Goal: Information Seeking & Learning: Find specific fact

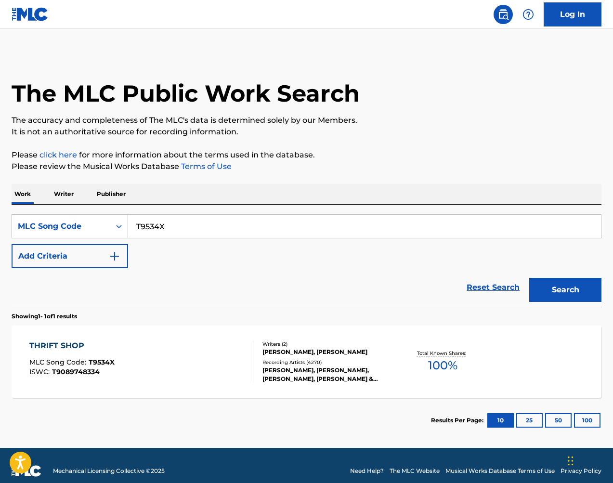
click at [183, 232] on input "T9534X" at bounding box center [364, 226] width 473 height 23
paste input "989849"
click at [573, 298] on button "Search" at bounding box center [565, 290] width 72 height 24
click at [267, 218] on input "989849" at bounding box center [364, 226] width 473 height 23
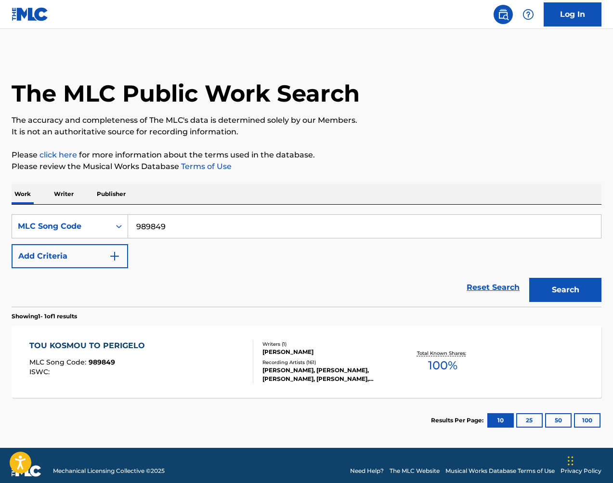
drag, startPoint x: 539, startPoint y: 247, endPoint x: 267, endPoint y: 218, distance: 273.6
click at [267, 218] on input "989849" at bounding box center [364, 226] width 473 height 23
paste input "A1645Q"
drag, startPoint x: 569, startPoint y: 281, endPoint x: 559, endPoint y: 282, distance: 9.6
click at [569, 281] on button "Search" at bounding box center [565, 290] width 72 height 24
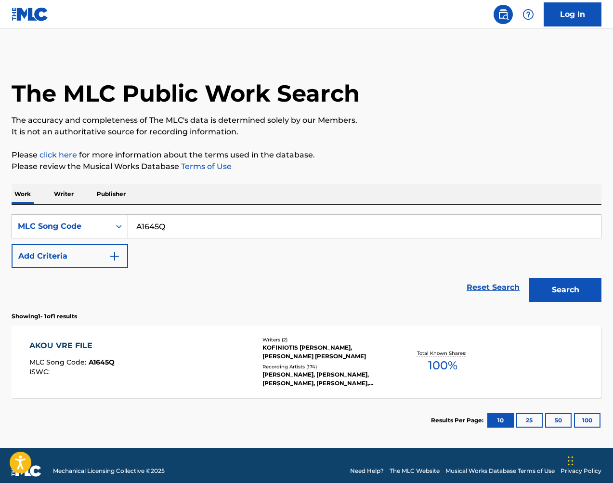
click at [317, 232] on input "A1645Q" at bounding box center [364, 226] width 473 height 23
click at [317, 231] on input "A1645Q" at bounding box center [364, 226] width 473 height 23
paste input "L35203"
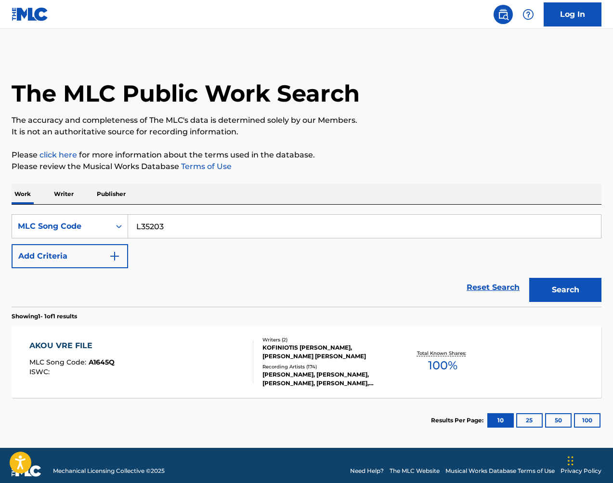
click at [562, 287] on button "Search" at bounding box center [565, 290] width 72 height 24
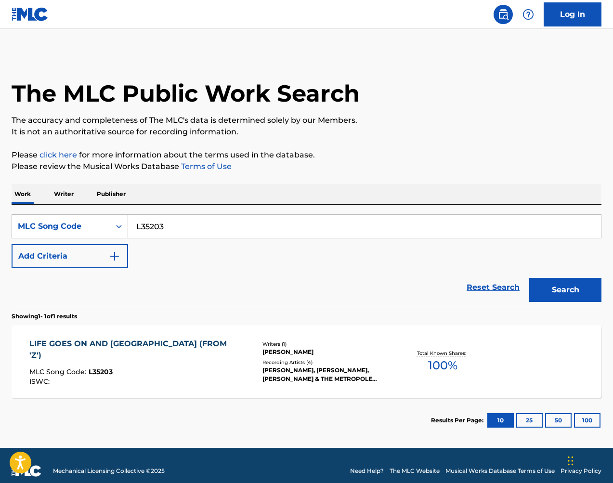
click at [336, 220] on input "L35203" at bounding box center [364, 226] width 473 height 23
paste input "KE8Z31"
click at [562, 290] on button "Search" at bounding box center [565, 290] width 72 height 24
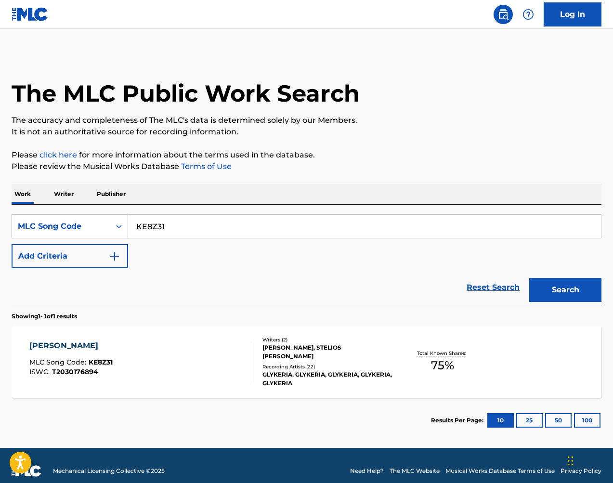
click at [246, 222] on input "KE8Z31" at bounding box center [364, 226] width 473 height 23
paste input "GF881A"
click at [568, 296] on button "Search" at bounding box center [565, 290] width 72 height 24
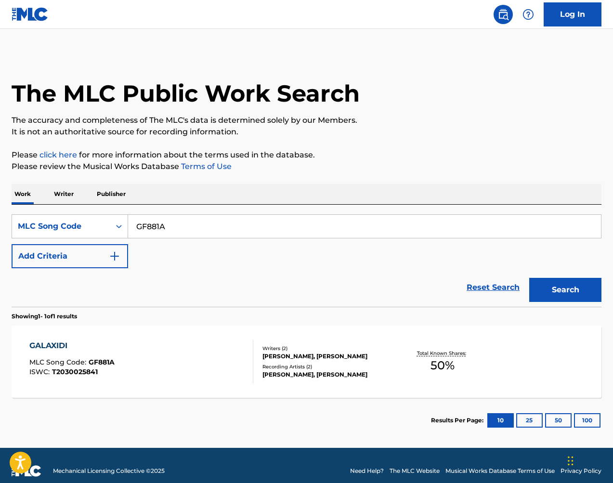
click at [364, 227] on input "GF881A" at bounding box center [364, 226] width 473 height 23
paste input "T52219"
click at [575, 285] on button "Search" at bounding box center [565, 290] width 72 height 24
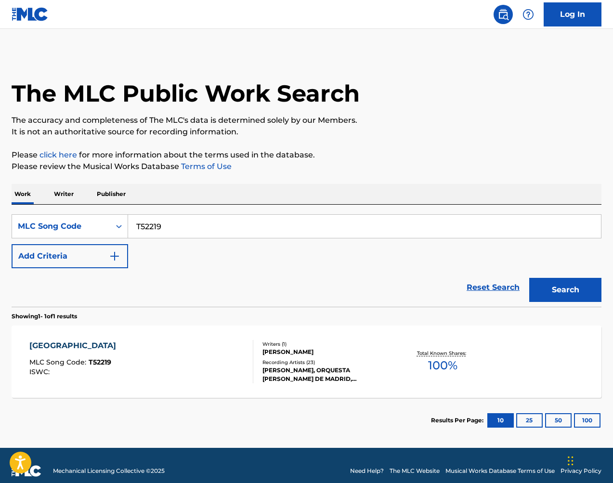
click at [278, 218] on input "T52219" at bounding box center [364, 226] width 473 height 23
click at [277, 218] on input "T52219" at bounding box center [364, 226] width 473 height 23
paste input "DB776K"
click at [569, 285] on button "Search" at bounding box center [565, 290] width 72 height 24
click at [205, 221] on input "DB776K" at bounding box center [364, 226] width 473 height 23
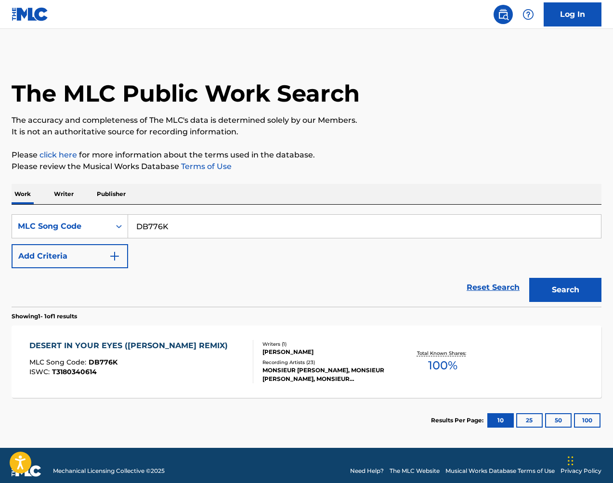
drag, startPoint x: 0, startPoint y: 328, endPoint x: 205, endPoint y: 221, distance: 230.9
click at [205, 221] on input "DB776K" at bounding box center [364, 226] width 473 height 23
paste input "M4860A"
click at [562, 289] on button "Search" at bounding box center [565, 290] width 72 height 24
click at [410, 219] on input "M4860A" at bounding box center [364, 226] width 473 height 23
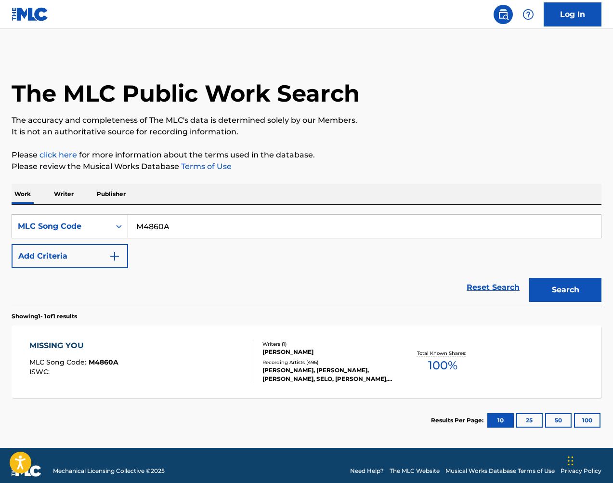
click at [410, 219] on input "M4860A" at bounding box center [364, 226] width 473 height 23
paste input "FI8EZN"
click at [578, 285] on button "Search" at bounding box center [565, 290] width 72 height 24
click at [273, 226] on input "FI8EZN" at bounding box center [364, 226] width 473 height 23
drag, startPoint x: 273, startPoint y: 226, endPoint x: 332, endPoint y: 234, distance: 58.8
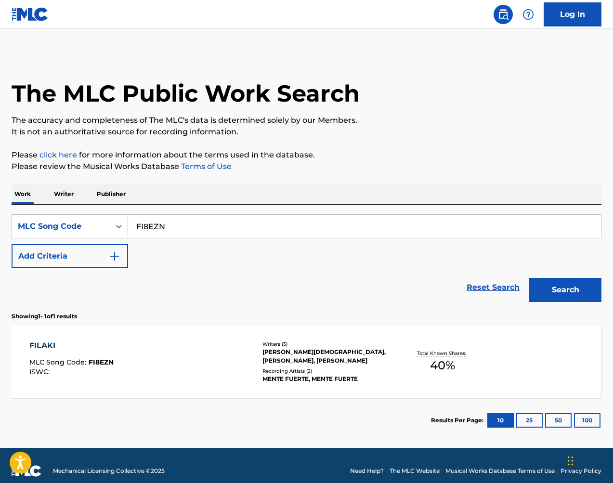
click at [273, 226] on input "FI8EZN" at bounding box center [364, 226] width 473 height 23
paste input "M4860A"
type input "M4860A"
click at [567, 289] on button "Search" at bounding box center [565, 290] width 72 height 24
click at [303, 346] on div "Writers ( 1 )" at bounding box center [327, 343] width 131 height 7
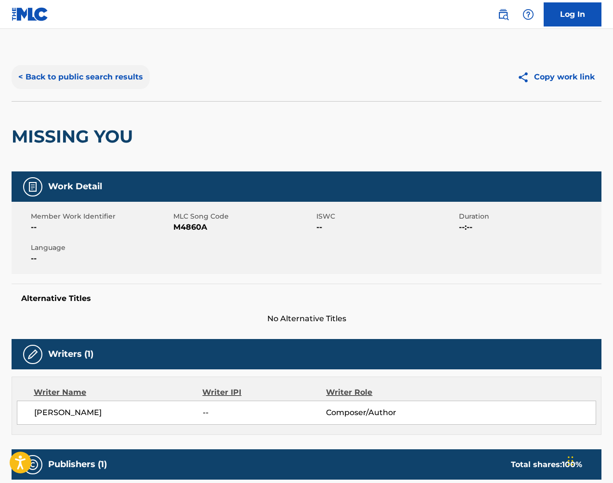
click at [78, 72] on button "< Back to public search results" at bounding box center [81, 77] width 138 height 24
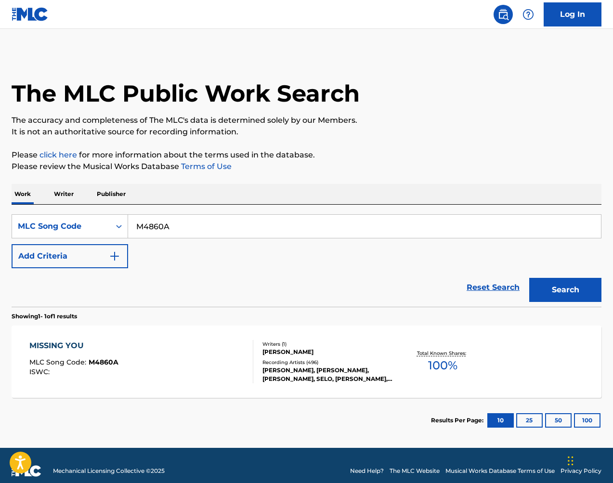
click at [225, 210] on div "SearchWithCriteria570610bd-8e3a-4a09-8714-168da8a3caae MLC Song Code M4860A Add…" at bounding box center [307, 256] width 590 height 102
click at [221, 215] on input "M4860A" at bounding box center [364, 226] width 473 height 23
paste input "R1010N"
type input "R1010N"
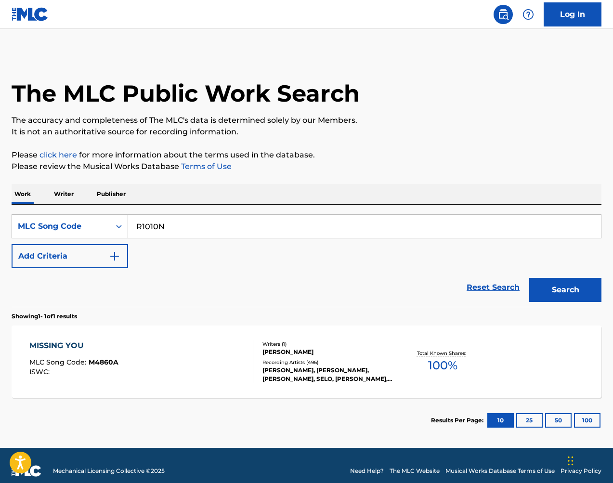
click at [562, 288] on button "Search" at bounding box center [565, 290] width 72 height 24
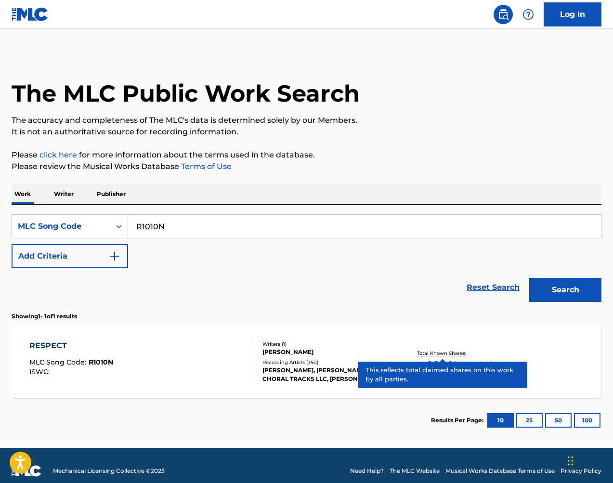
click at [444, 353] on p "Total Known Shares:" at bounding box center [443, 353] width 52 height 7
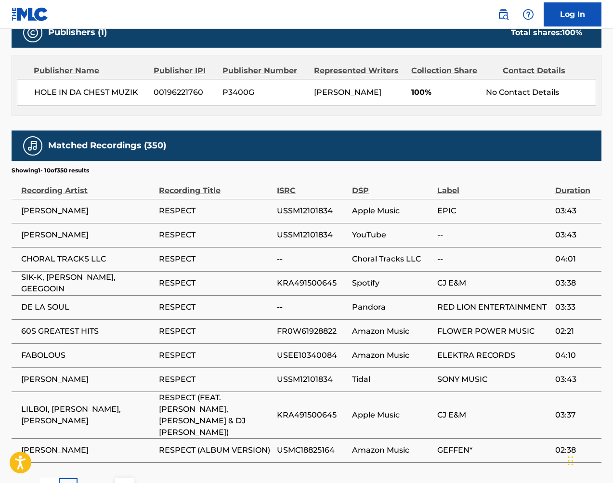
scroll to position [443, 0]
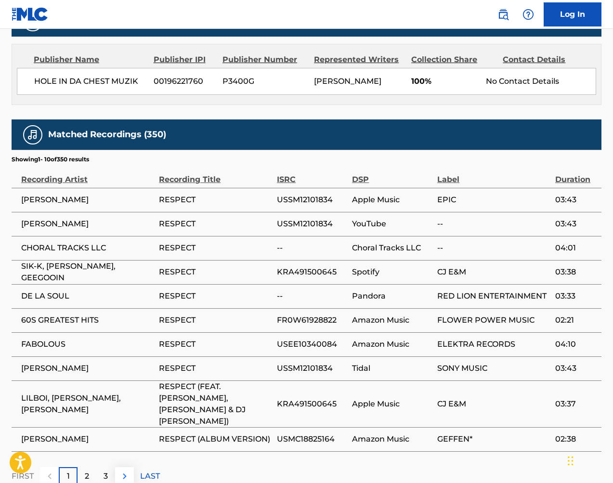
click at [124, 470] on img at bounding box center [125, 476] width 12 height 12
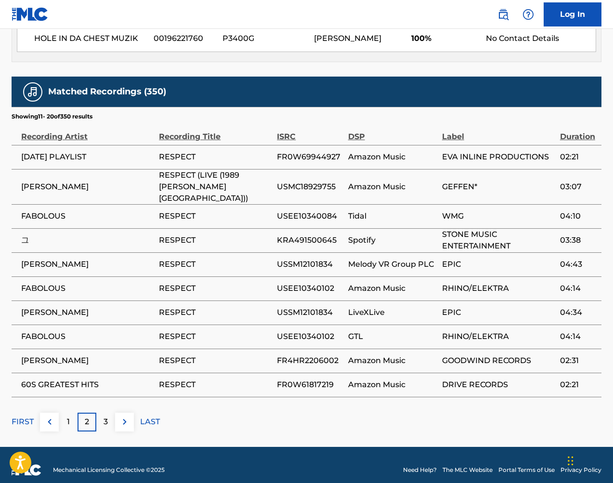
scroll to position [485, 0]
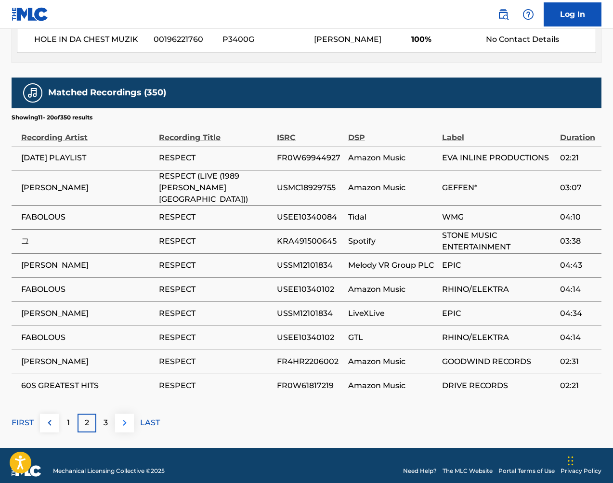
click at [127, 417] on img at bounding box center [125, 423] width 12 height 12
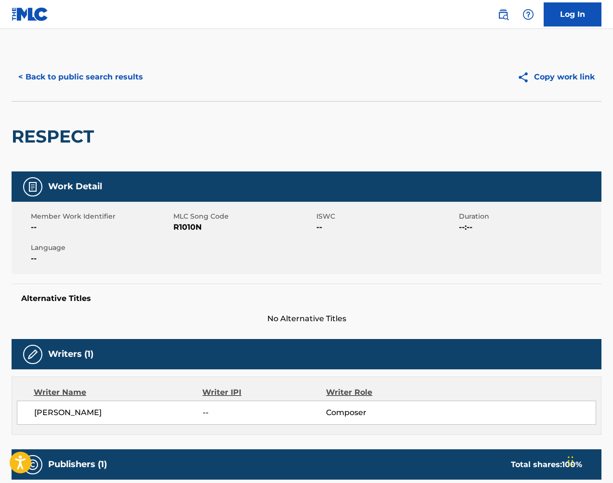
scroll to position [0, 0]
click at [125, 79] on button "< Back to public search results" at bounding box center [81, 77] width 138 height 24
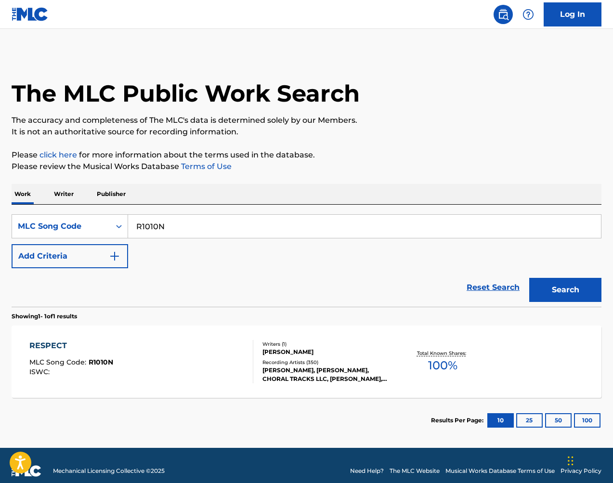
click at [273, 231] on input "R1010N" at bounding box center [364, 226] width 473 height 23
paste input "AV9TJE"
type input "AV9TJE"
click at [549, 283] on button "Search" at bounding box center [565, 290] width 72 height 24
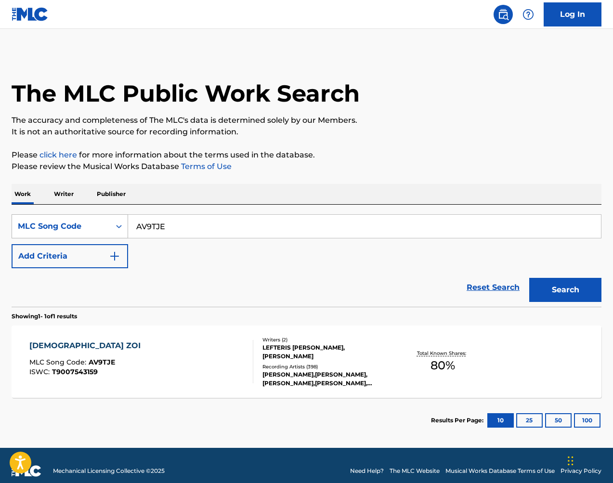
click at [94, 230] on div "MLC Song Code" at bounding box center [61, 227] width 87 height 12
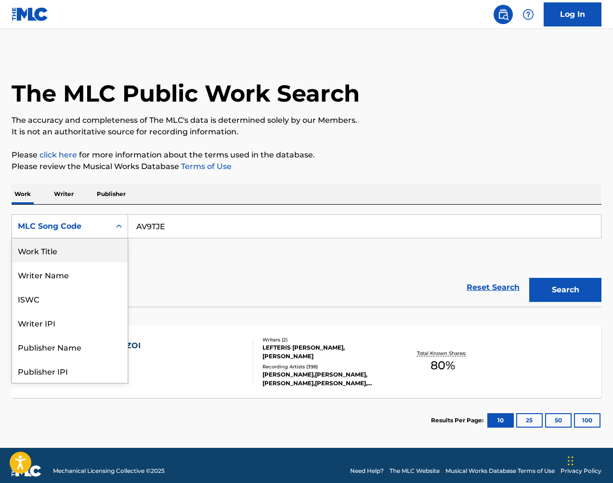
click at [90, 247] on div "Work Title" at bounding box center [70, 250] width 116 height 24
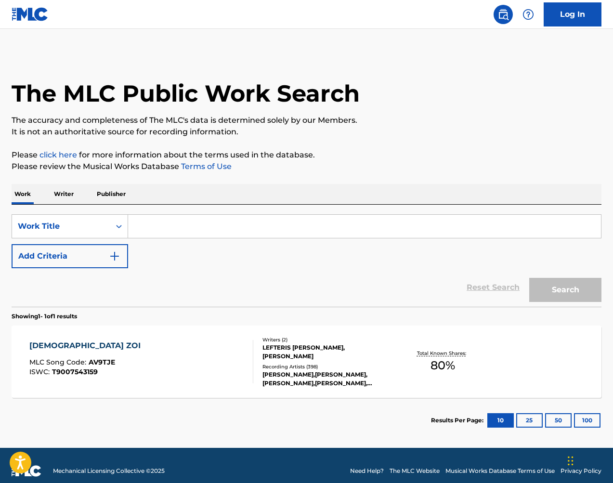
click at [197, 231] on input "Search Form" at bounding box center [364, 226] width 473 height 23
type input "aponi zoi"
click at [565, 290] on button "Search" at bounding box center [565, 290] width 72 height 24
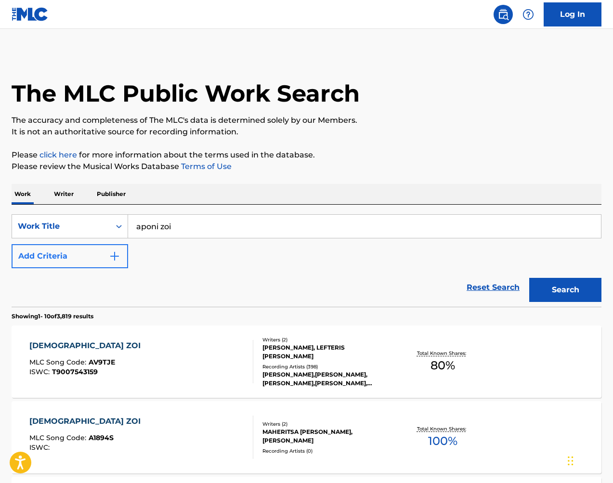
click at [94, 260] on button "Add Criteria" at bounding box center [70, 256] width 117 height 24
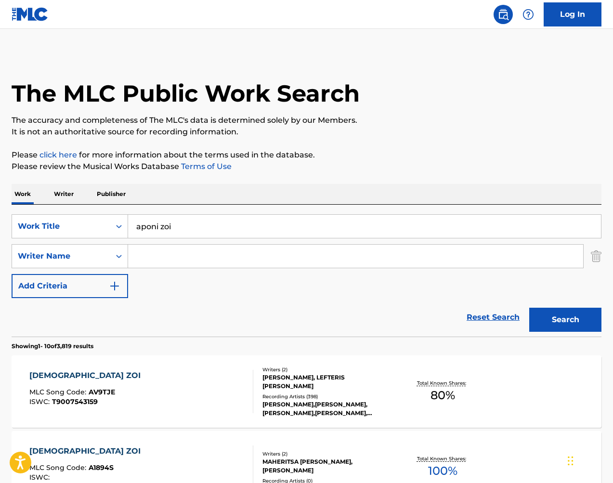
click at [148, 249] on input "Search Form" at bounding box center [355, 256] width 455 height 23
paste input "[PERSON_NAME]"
type input "[PERSON_NAME]"
click at [575, 317] on button "Search" at bounding box center [565, 320] width 72 height 24
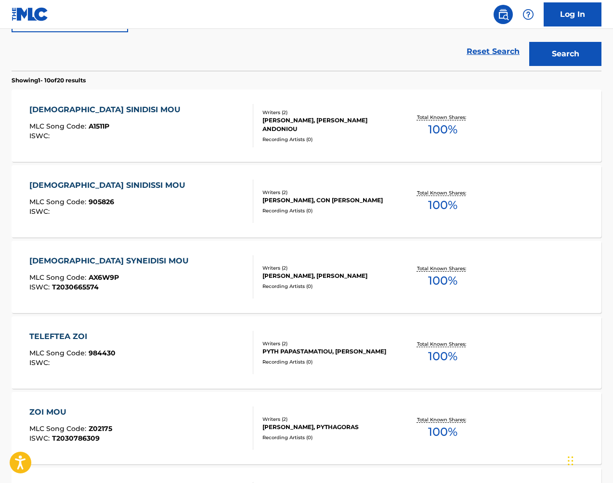
scroll to position [266, 0]
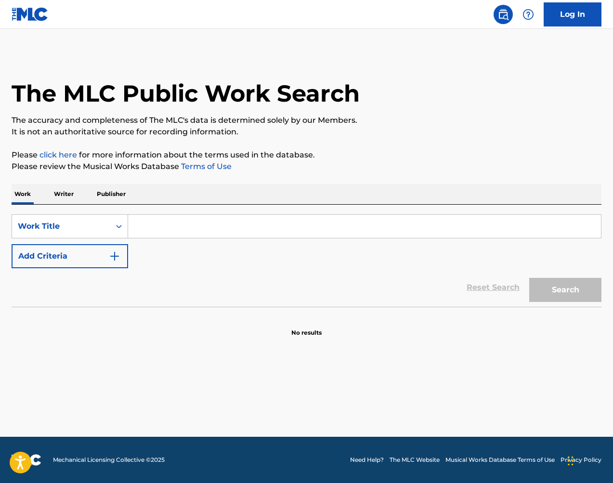
click at [269, 225] on input "Search Form" at bounding box center [364, 226] width 473 height 23
paste input "AV9TJE"
type input "AV9TJE"
click at [89, 234] on div "Work Title" at bounding box center [61, 226] width 98 height 18
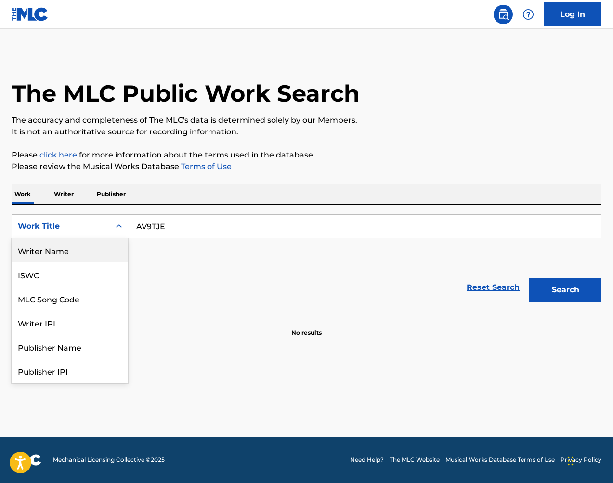
click at [82, 252] on div "Writer Name" at bounding box center [70, 250] width 116 height 24
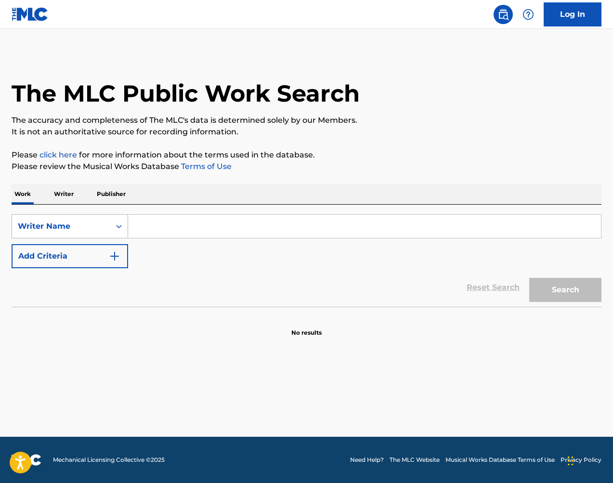
click at [86, 229] on div "Writer Name" at bounding box center [61, 227] width 87 height 12
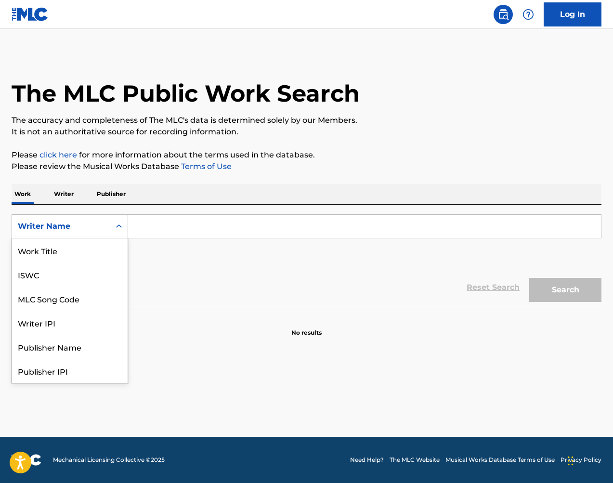
scroll to position [48, 0]
click at [86, 256] on div "MLC Song Code" at bounding box center [70, 250] width 116 height 24
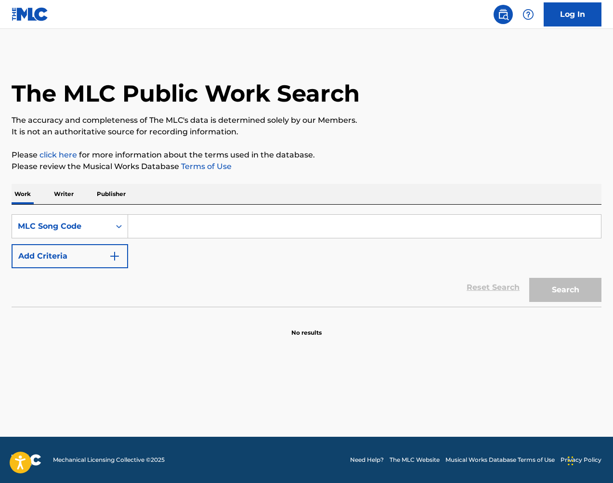
drag, startPoint x: 236, startPoint y: 229, endPoint x: 277, endPoint y: 233, distance: 41.1
click at [236, 229] on input "Search Form" at bounding box center [364, 226] width 473 height 23
paste input "AV9TJE"
type input "AV9TJE"
click at [581, 284] on button "Search" at bounding box center [565, 290] width 72 height 24
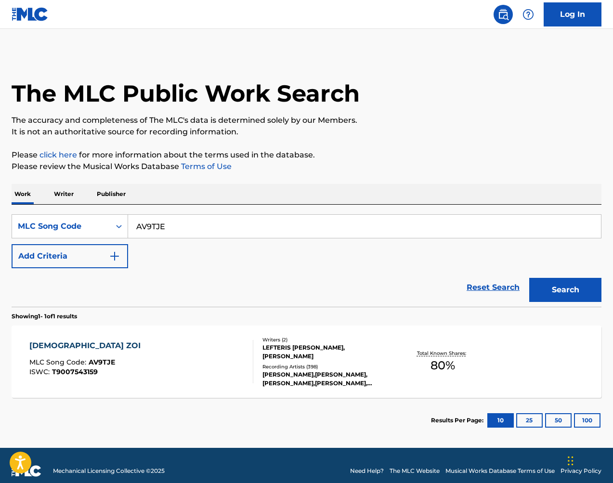
click at [357, 350] on div "LEFTERIS [PERSON_NAME], [PERSON_NAME]" at bounding box center [327, 351] width 131 height 17
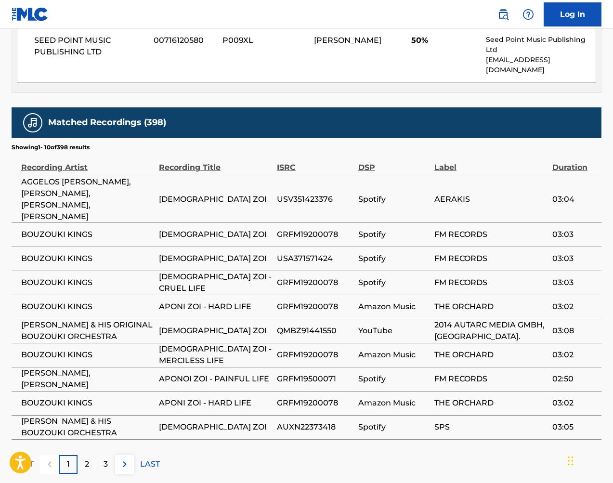
scroll to position [923, 0]
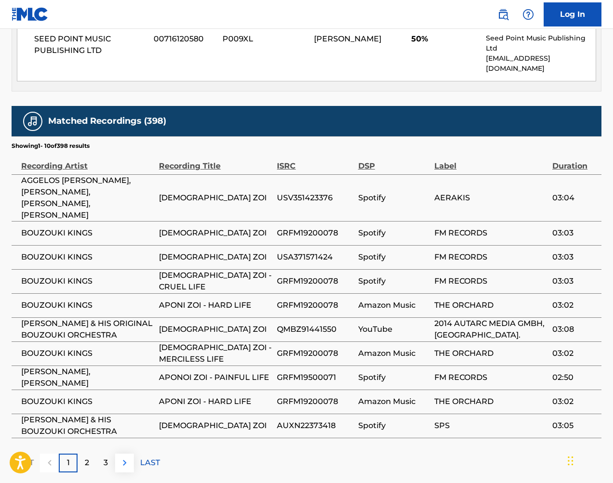
click at [128, 457] on img at bounding box center [125, 463] width 12 height 12
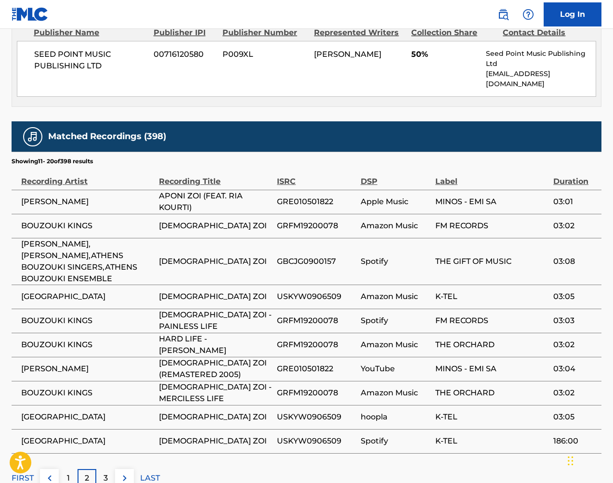
scroll to position [926, 0]
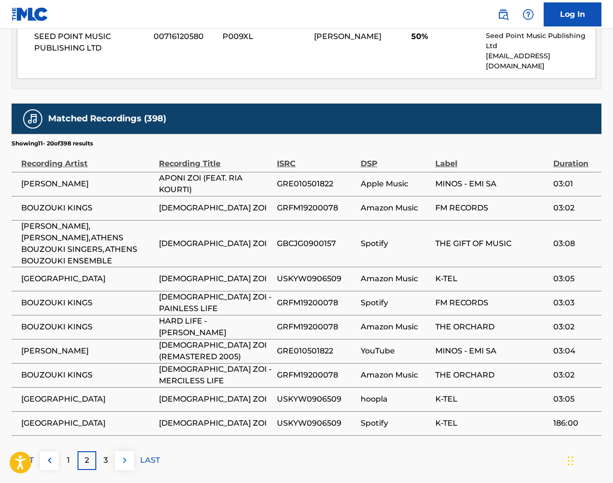
click at [120, 455] on img at bounding box center [125, 461] width 12 height 12
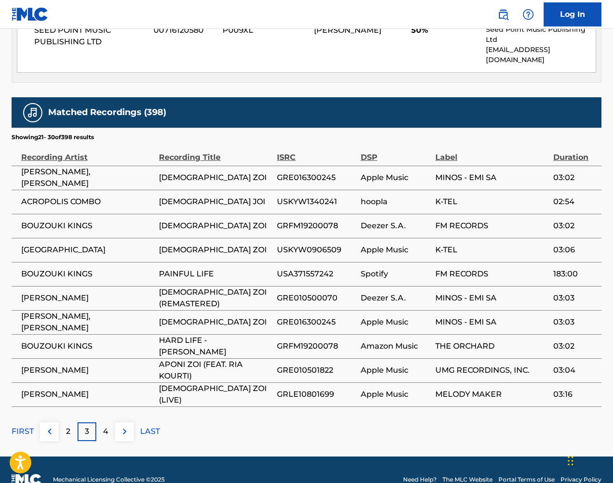
scroll to position [932, 0]
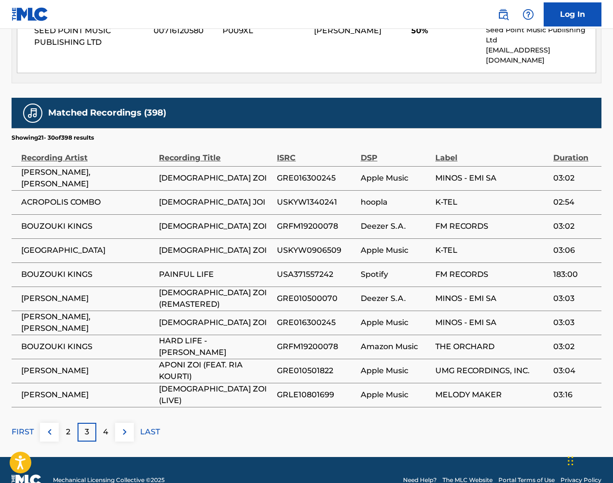
click at [134, 423] on div "FIRST 2 3 4 LAST" at bounding box center [307, 432] width 590 height 19
click at [132, 423] on button at bounding box center [124, 432] width 19 height 19
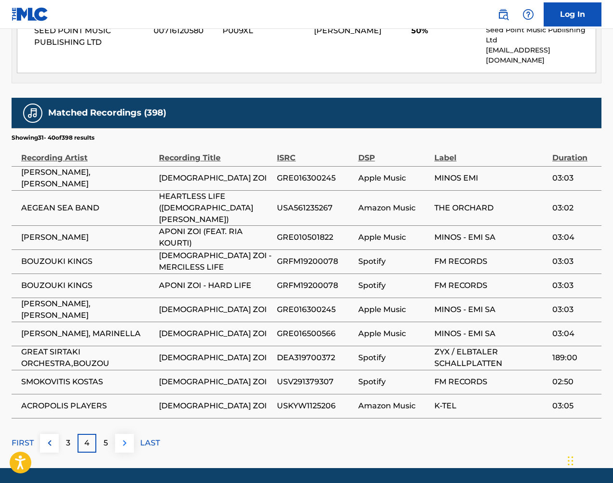
click at [127, 434] on button at bounding box center [124, 443] width 19 height 19
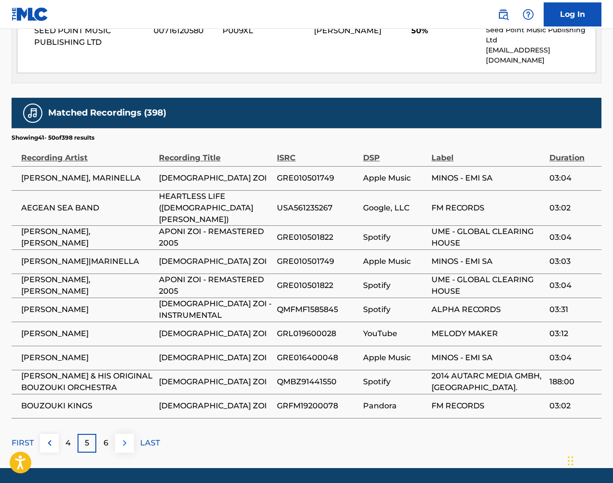
click at [129, 437] on img at bounding box center [125, 443] width 12 height 12
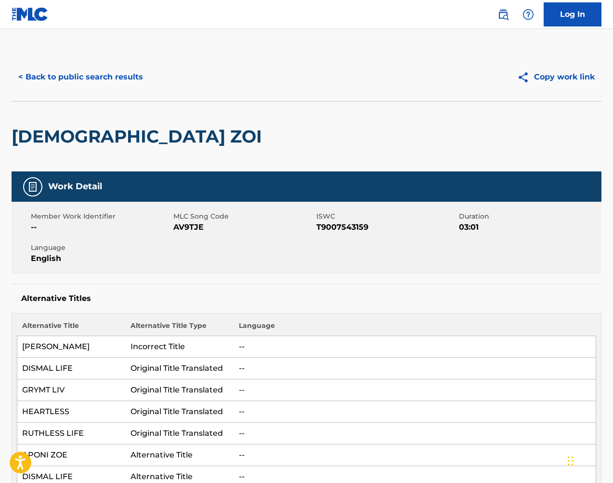
scroll to position [0, 0]
click at [104, 77] on button "< Back to public search results" at bounding box center [81, 77] width 138 height 24
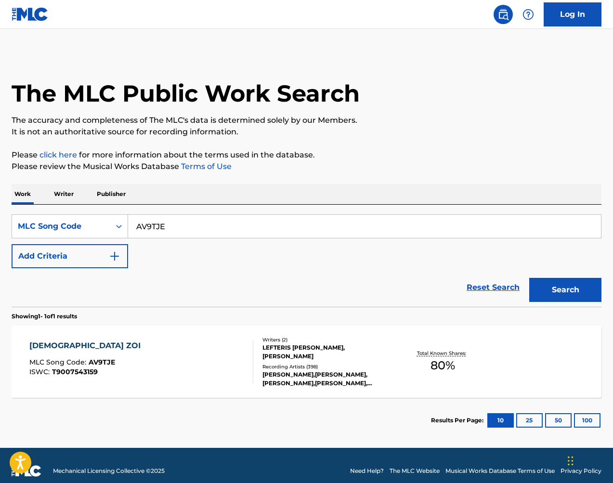
click at [229, 231] on input "AV9TJE" at bounding box center [364, 226] width 473 height 23
paste input "H1326X"
click at [563, 288] on button "Search" at bounding box center [565, 290] width 72 height 24
click at [180, 221] on input "H1326X" at bounding box center [364, 226] width 473 height 23
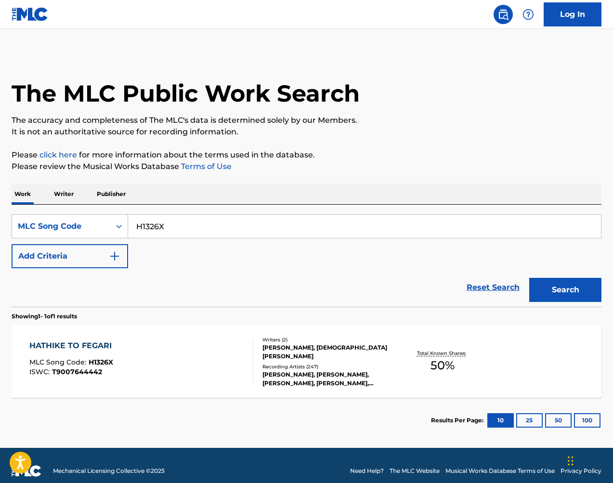
click at [180, 221] on input "H1326X" at bounding box center [364, 226] width 473 height 23
paste input "Y00904"
click at [583, 289] on button "Search" at bounding box center [565, 290] width 72 height 24
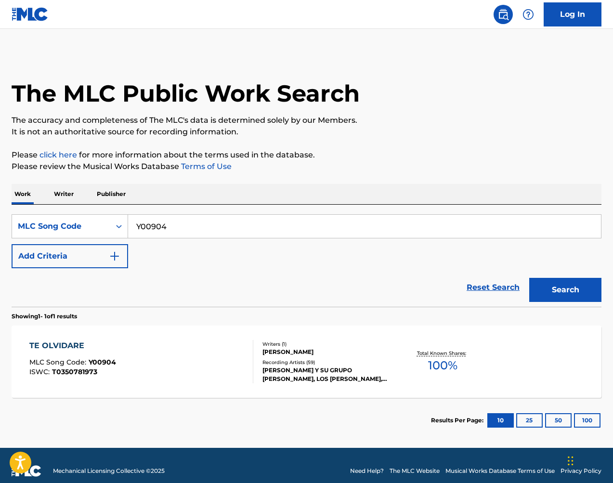
click at [219, 223] on input "Y00904" at bounding box center [364, 226] width 473 height 23
paste input "E52171"
type input "E52171"
click at [568, 290] on button "Search" at bounding box center [565, 290] width 72 height 24
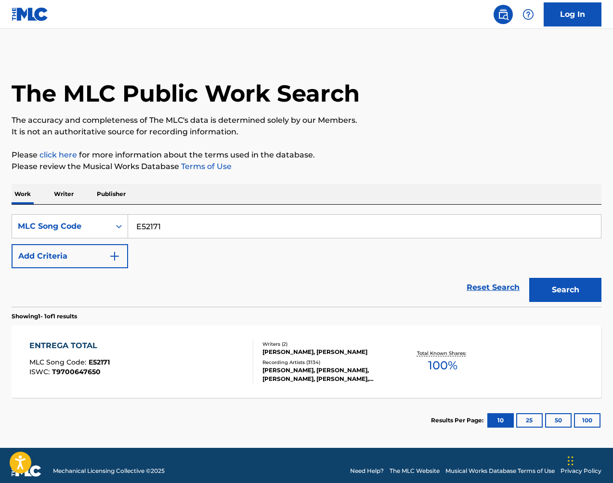
click at [394, 353] on div "Total Known Shares: 100 %" at bounding box center [442, 361] width 98 height 29
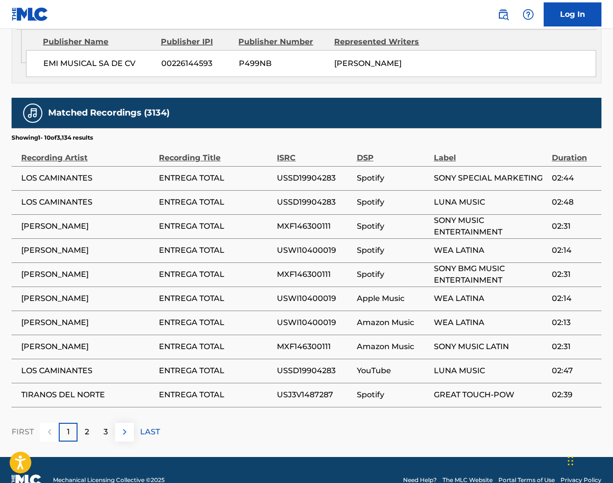
click at [121, 426] on img at bounding box center [125, 432] width 12 height 12
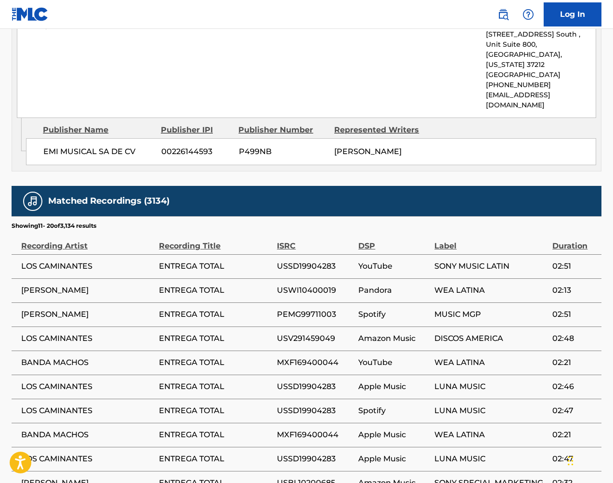
scroll to position [600, 0]
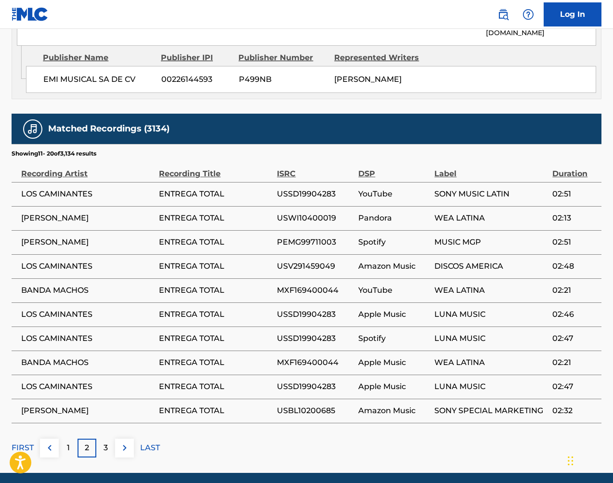
click at [132, 439] on button at bounding box center [124, 448] width 19 height 19
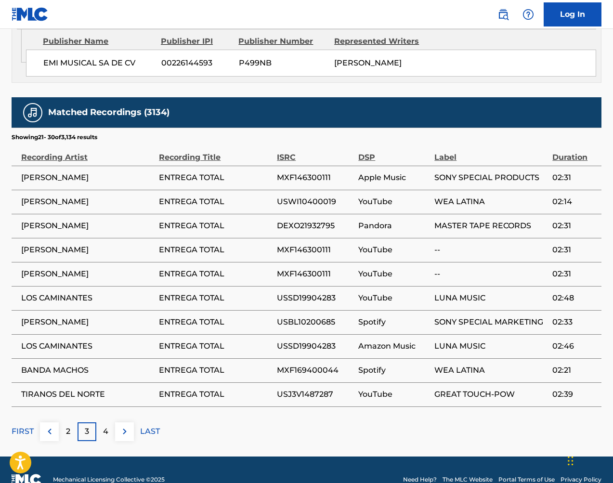
scroll to position [616, 0]
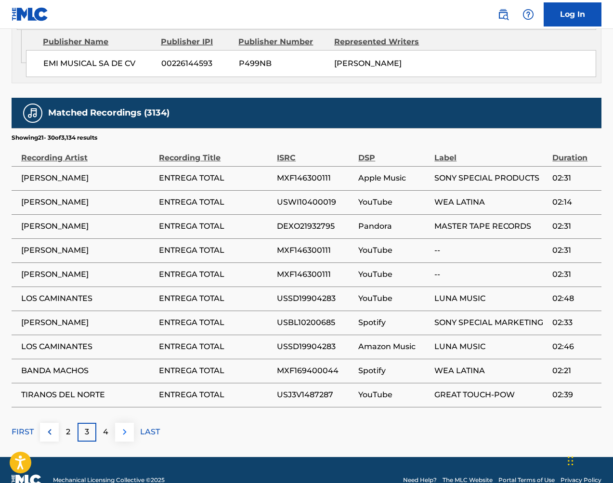
click at [124, 426] on img at bounding box center [125, 432] width 12 height 12
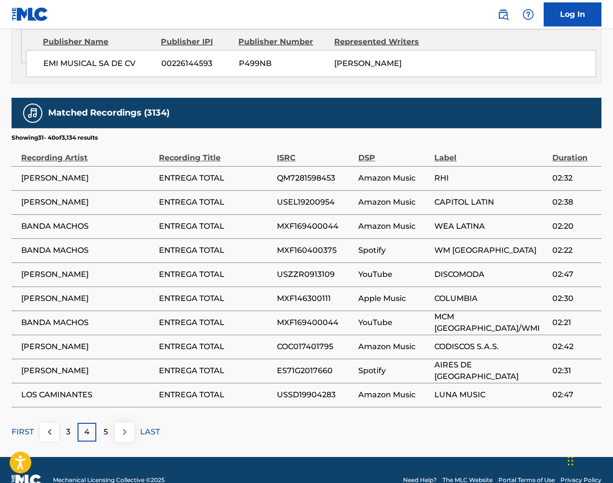
click at [125, 426] on img at bounding box center [125, 432] width 12 height 12
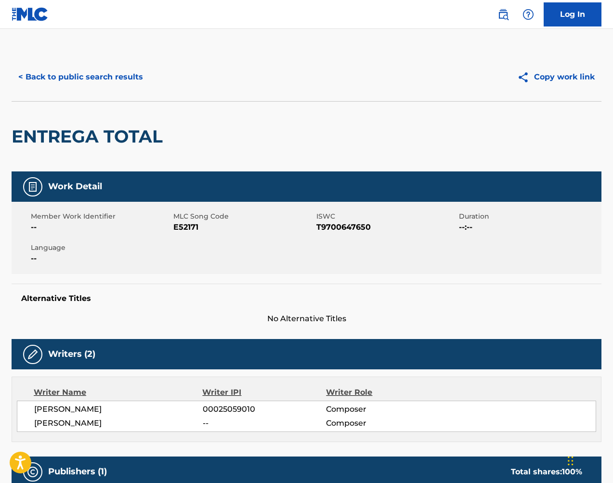
scroll to position [0, 0]
click at [118, 82] on button "< Back to public search results" at bounding box center [81, 77] width 138 height 24
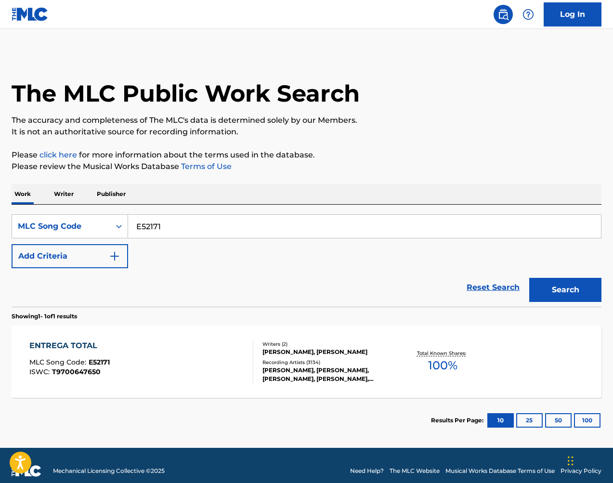
click at [210, 234] on input "E52171" at bounding box center [364, 226] width 473 height 23
paste input "G24972"
click at [559, 294] on button "Search" at bounding box center [565, 290] width 72 height 24
click at [192, 224] on input "G24972" at bounding box center [364, 226] width 473 height 23
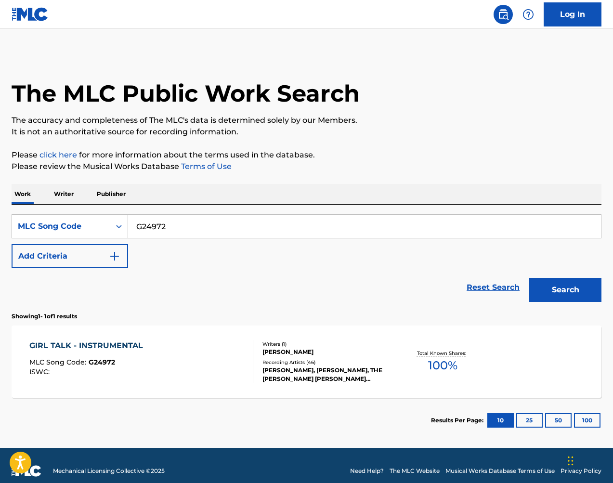
click at [192, 224] on input "G24972" at bounding box center [364, 226] width 473 height 23
paste input "1600"
click at [560, 295] on button "Search" at bounding box center [565, 290] width 72 height 24
click at [299, 237] on input "G21600" at bounding box center [364, 226] width 473 height 23
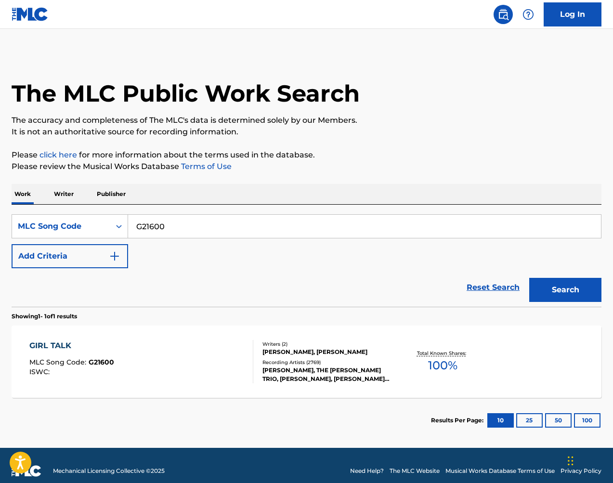
paste input "IV9MDA"
type input "IV9MDA"
click at [561, 296] on button "Search" at bounding box center [565, 290] width 72 height 24
click at [418, 347] on div "Total Known Shares: 100 %" at bounding box center [442, 361] width 98 height 29
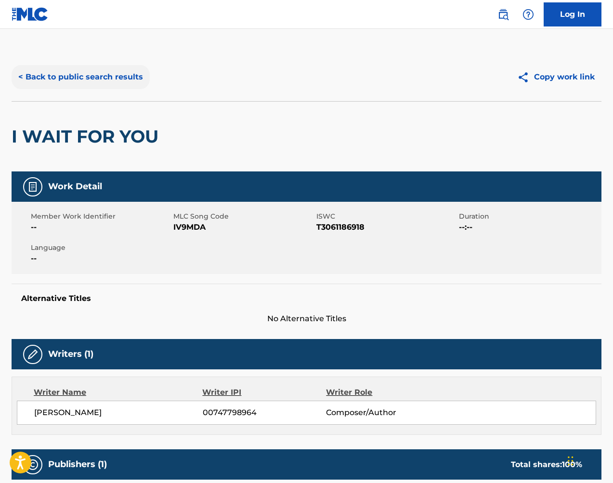
click at [126, 76] on button "< Back to public search results" at bounding box center [81, 77] width 138 height 24
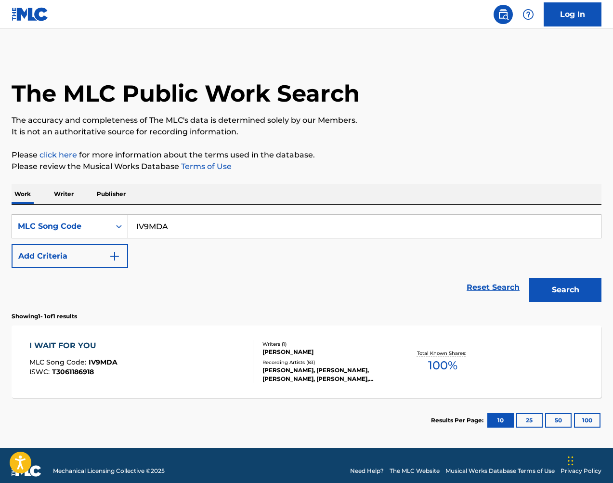
click at [213, 235] on input "IV9MDA" at bounding box center [364, 226] width 473 height 23
click at [214, 235] on input "IV9MDA" at bounding box center [364, 226] width 473 height 23
paste input "W44413"
click at [560, 285] on button "Search" at bounding box center [565, 290] width 72 height 24
click at [267, 219] on input "W44413" at bounding box center [364, 226] width 473 height 23
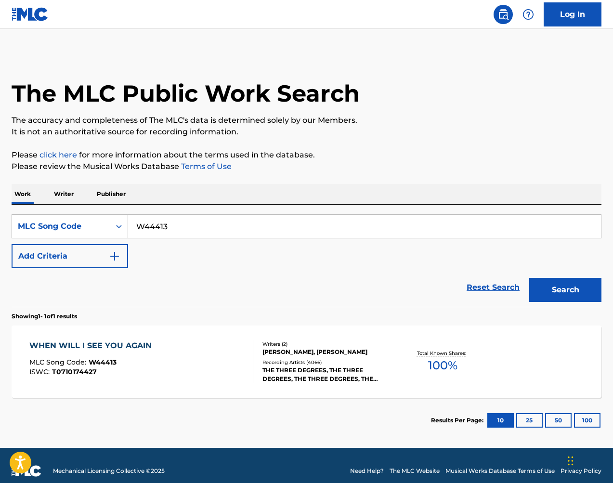
drag, startPoint x: 529, startPoint y: 257, endPoint x: 267, endPoint y: 219, distance: 264.7
click at [267, 219] on input "W44413" at bounding box center [364, 226] width 473 height 23
paste input "IZ3J8T"
type input "IZ3J8T"
click at [580, 284] on button "Search" at bounding box center [565, 290] width 72 height 24
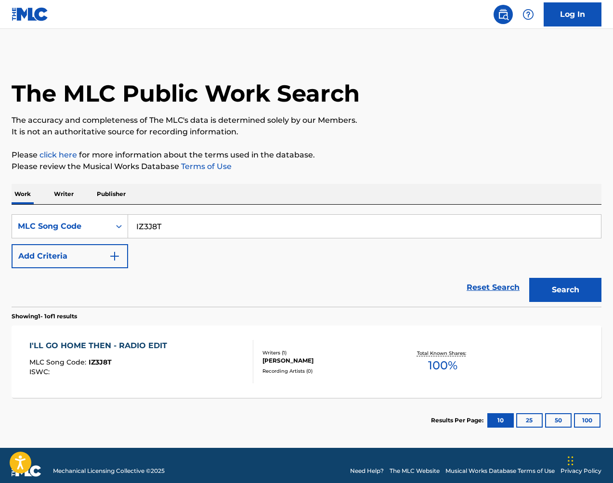
click at [342, 361] on div "GREGORY HOLGATE" at bounding box center [327, 360] width 131 height 9
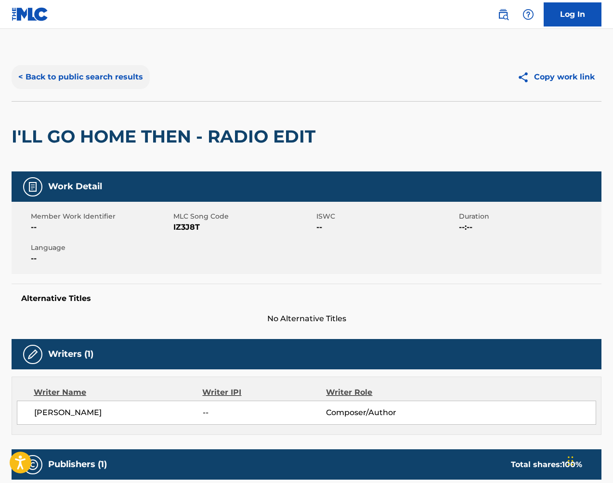
click at [116, 72] on button "< Back to public search results" at bounding box center [81, 77] width 138 height 24
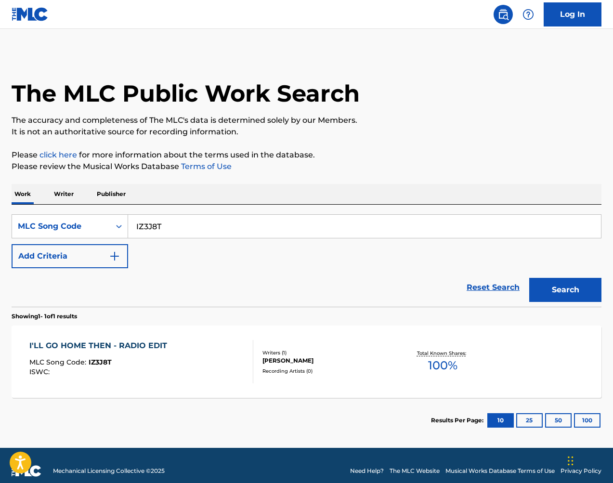
click at [321, 227] on input "IZ3J8T" at bounding box center [364, 226] width 473 height 23
paste input "TE6P3P"
type input "TE6P3P"
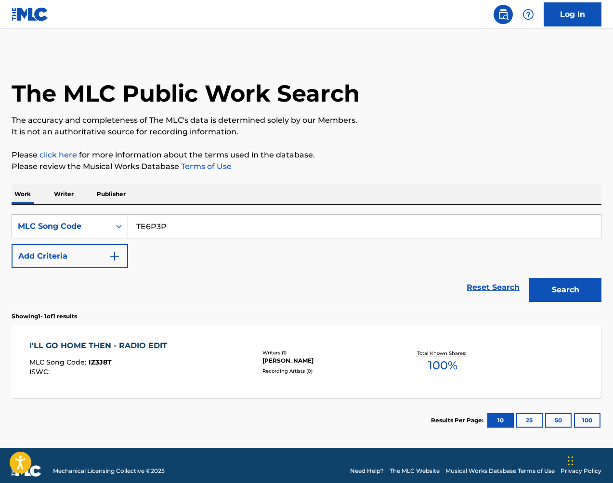
click at [580, 283] on button "Search" at bounding box center [565, 290] width 72 height 24
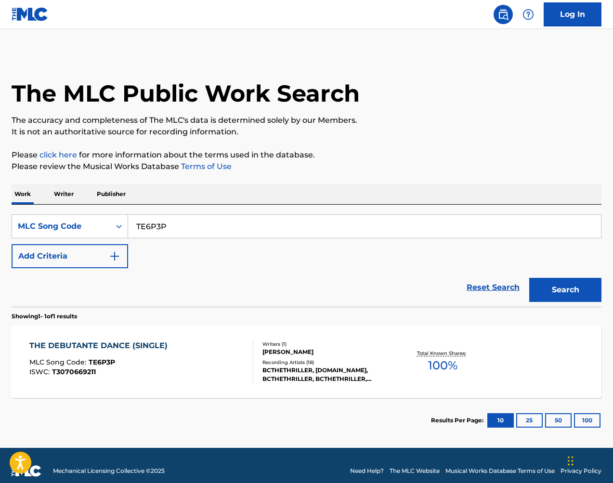
click at [573, 59] on div "The MLC Public Work Search" at bounding box center [307, 88] width 590 height 70
